Goal: Navigation & Orientation: Find specific page/section

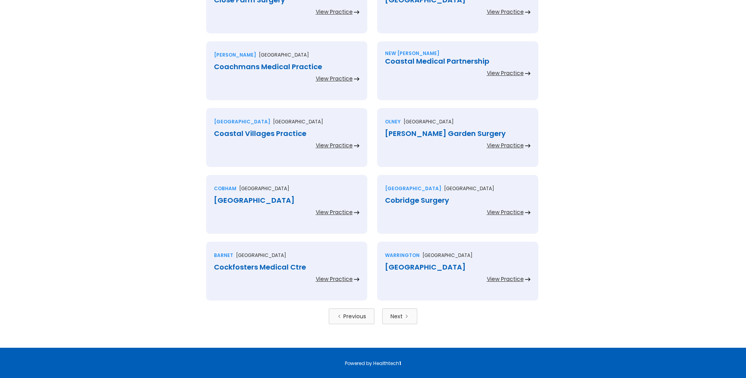
scroll to position [1648, 0]
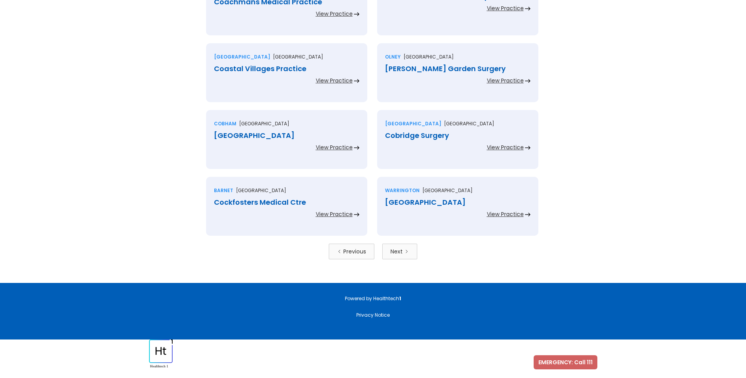
click at [398, 252] on div "Next" at bounding box center [397, 252] width 12 height 8
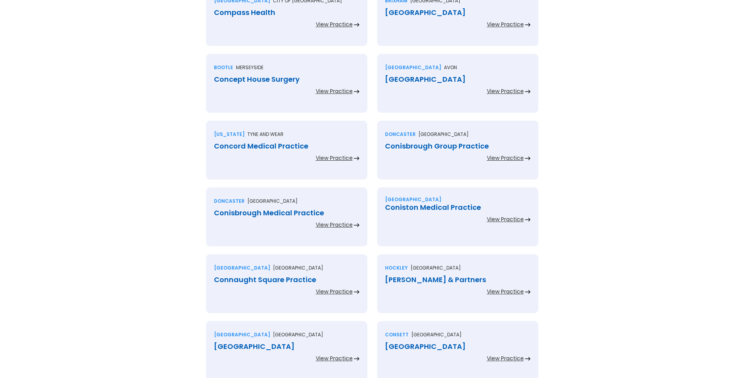
scroll to position [1573, 0]
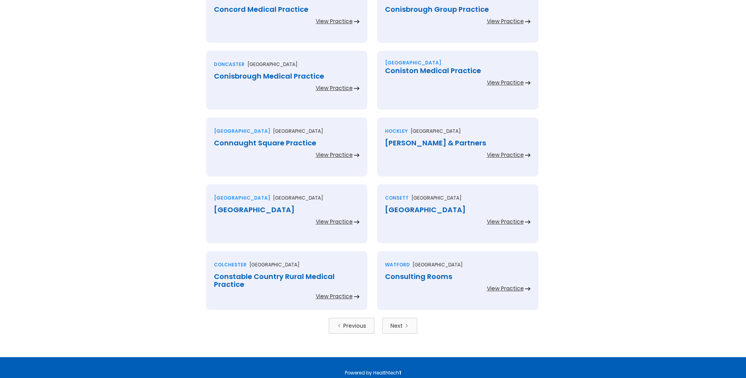
click at [422, 275] on div "Consulting Rooms" at bounding box center [458, 277] width 146 height 8
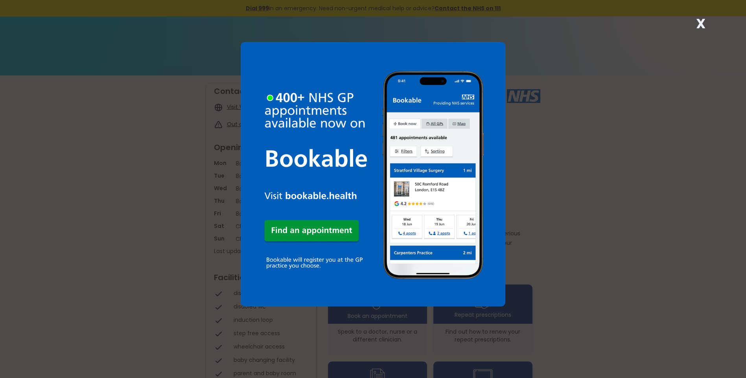
click at [699, 22] on strong "X" at bounding box center [700, 23] width 9 height 19
